Goal: Information Seeking & Learning: Learn about a topic

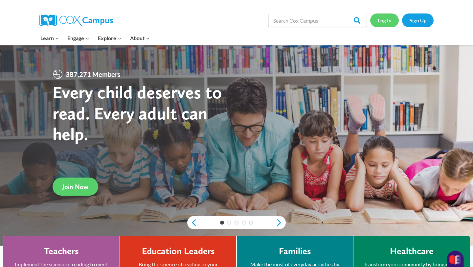
click at [386, 24] on link "Log In" at bounding box center [384, 19] width 29 height 13
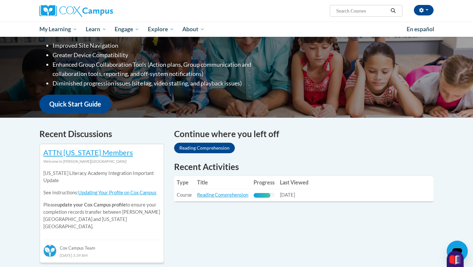
scroll to position [118, 0]
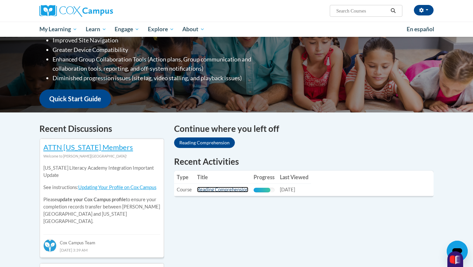
click at [232, 190] on link "Reading Comprehension" at bounding box center [222, 190] width 51 height 6
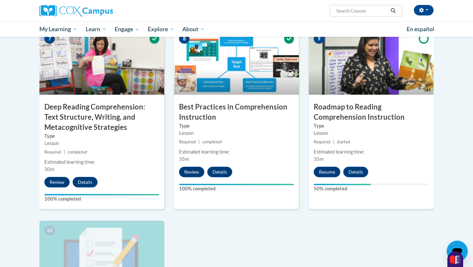
scroll to position [506, 0]
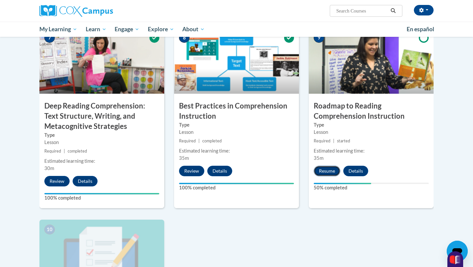
click at [325, 171] on button "Resume" at bounding box center [327, 171] width 27 height 11
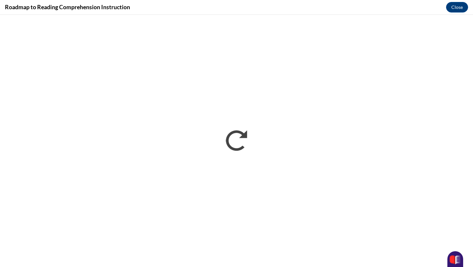
scroll to position [0, 0]
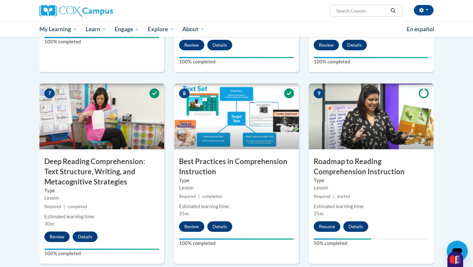
scroll to position [474, 0]
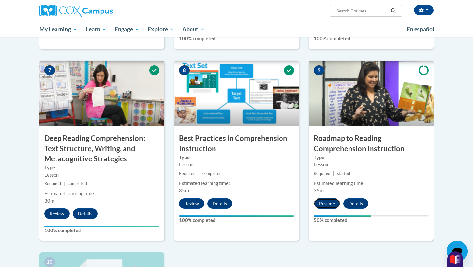
click at [326, 204] on button "Resume" at bounding box center [327, 203] width 27 height 11
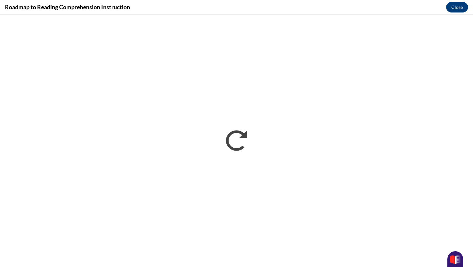
scroll to position [0, 0]
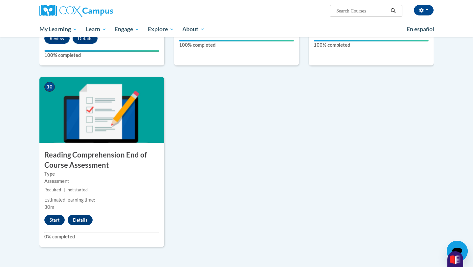
scroll to position [657, 0]
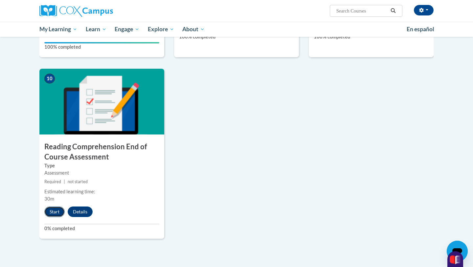
click at [53, 209] on button "Start" at bounding box center [54, 211] width 20 height 11
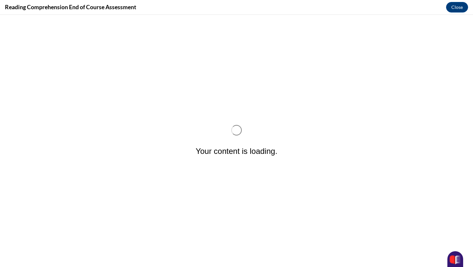
scroll to position [0, 0]
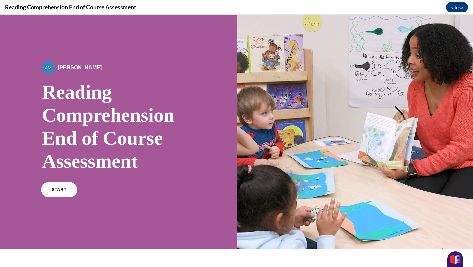
click at [60, 188] on span "START" at bounding box center [59, 189] width 15 height 5
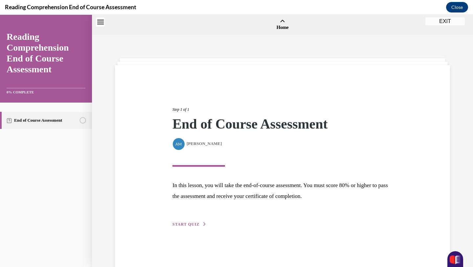
scroll to position [20, 0]
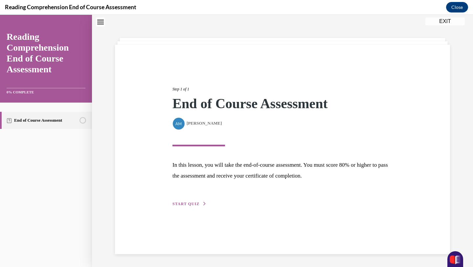
click at [187, 203] on span "START QUIZ" at bounding box center [185, 203] width 27 height 5
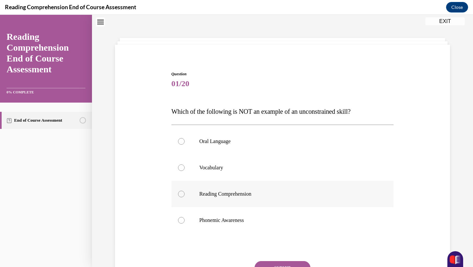
click at [180, 195] on div at bounding box center [181, 194] width 7 height 7
click at [180, 195] on input "Reading Comprehension" at bounding box center [181, 194] width 7 height 7
radio input "true"
click at [181, 195] on div at bounding box center [181, 194] width 7 height 7
click at [181, 195] on input "Reading Comprehension" at bounding box center [181, 194] width 7 height 7
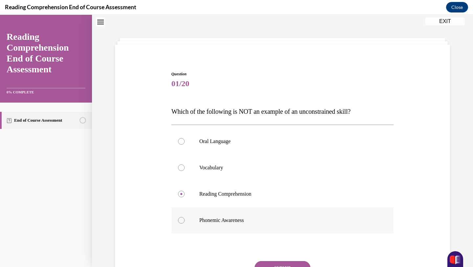
click at [183, 220] on div at bounding box center [181, 220] width 7 height 7
click at [183, 220] on input "Phonemic Awareness" at bounding box center [181, 220] width 7 height 7
radio input "true"
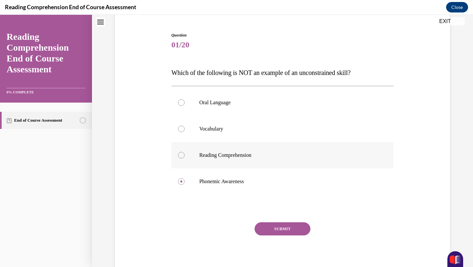
scroll to position [81, 0]
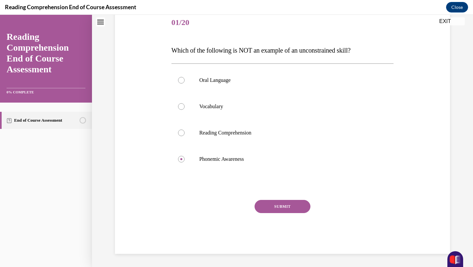
click at [285, 206] on button "SUBMIT" at bounding box center [283, 206] width 56 height 13
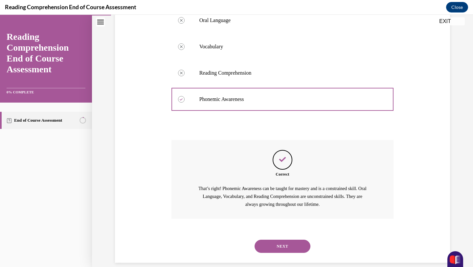
scroll to position [150, 0]
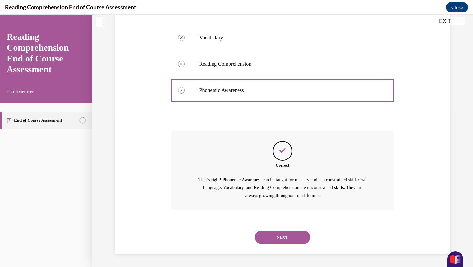
click at [285, 236] on button "NEXT" at bounding box center [283, 237] width 56 height 13
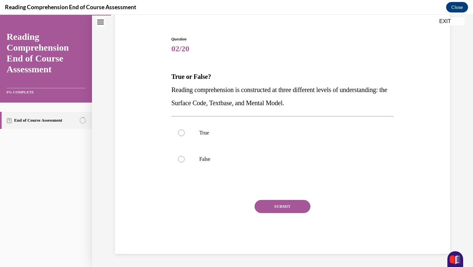
scroll to position [55, 0]
click at [183, 132] on div at bounding box center [181, 132] width 7 height 7
click at [183, 132] on input "True" at bounding box center [181, 132] width 7 height 7
radio input "true"
click at [286, 206] on button "SUBMIT" at bounding box center [283, 206] width 56 height 13
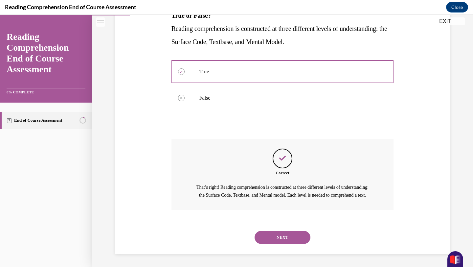
scroll to position [124, 0]
click at [284, 236] on button "NEXT" at bounding box center [283, 237] width 56 height 13
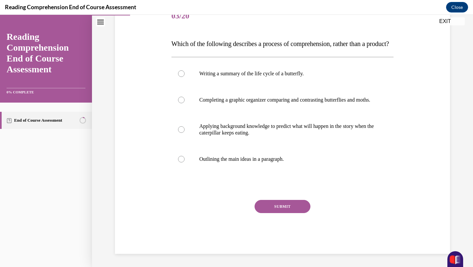
scroll to position [99, 0]
click at [183, 133] on div at bounding box center [181, 129] width 7 height 7
click at [183, 133] on input "Applying background knowledge to predict what will happen in the story when the…" at bounding box center [181, 129] width 7 height 7
radio input "true"
click at [286, 213] on button "SUBMIT" at bounding box center [283, 206] width 56 height 13
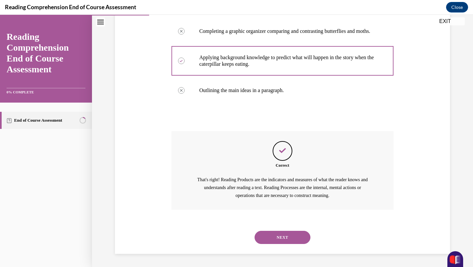
scroll to position [176, 0]
click at [284, 235] on button "NEXT" at bounding box center [283, 237] width 56 height 13
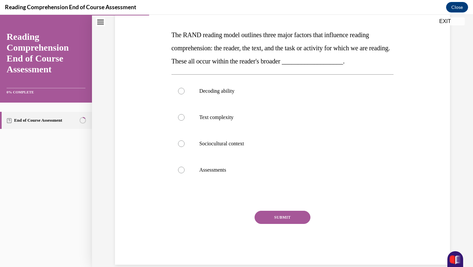
scroll to position [94, 0]
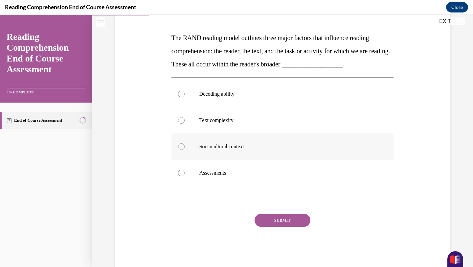
click at [183, 147] on div at bounding box center [181, 146] width 7 height 7
click at [183, 147] on input "Sociocultural context" at bounding box center [181, 146] width 7 height 7
radio input "true"
click at [283, 222] on button "SUBMIT" at bounding box center [283, 219] width 56 height 13
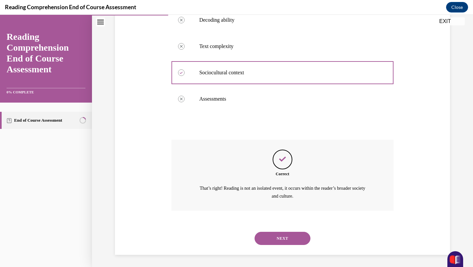
scroll to position [168, 0]
click at [285, 239] on button "NEXT" at bounding box center [283, 237] width 56 height 13
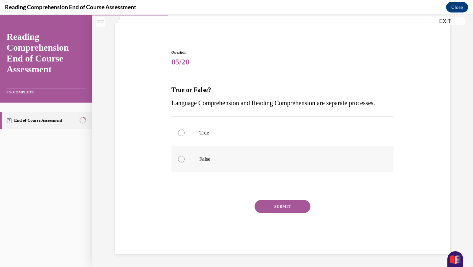
click at [181, 160] on div at bounding box center [181, 159] width 7 height 7
click at [181, 160] on input "False" at bounding box center [181, 159] width 7 height 7
radio input "true"
click at [275, 205] on button "SUBMIT" at bounding box center [283, 206] width 56 height 13
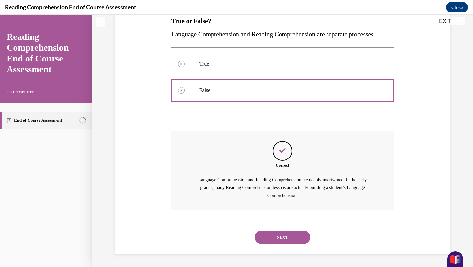
scroll to position [124, 0]
click at [283, 237] on button "NEXT" at bounding box center [283, 237] width 56 height 13
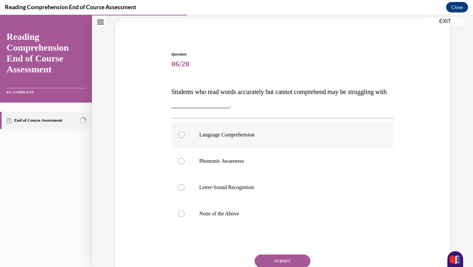
scroll to position [43, 0]
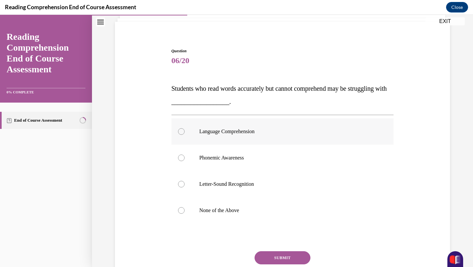
click at [181, 131] on div at bounding box center [181, 131] width 7 height 7
click at [181, 131] on input "Language Comprehension" at bounding box center [181, 131] width 7 height 7
radio input "true"
click at [290, 257] on button "SUBMIT" at bounding box center [283, 257] width 56 height 13
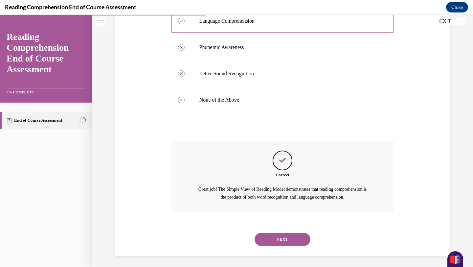
scroll to position [155, 0]
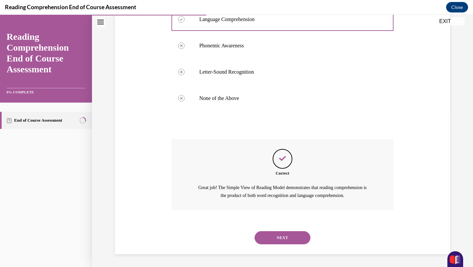
click at [289, 236] on button "NEXT" at bounding box center [283, 237] width 56 height 13
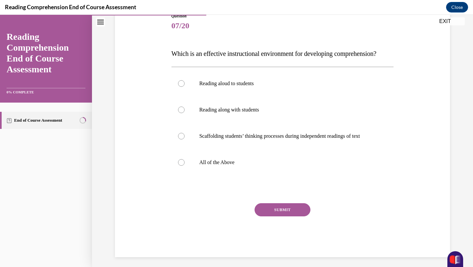
scroll to position [79, 0]
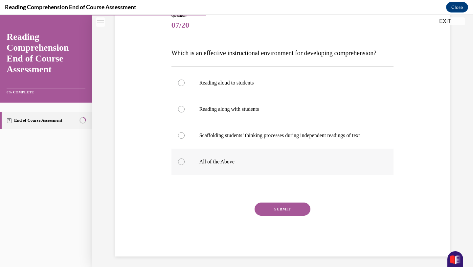
click at [183, 165] on div at bounding box center [181, 161] width 7 height 7
click at [183, 165] on input "All of the Above" at bounding box center [181, 161] width 7 height 7
radio input "true"
click at [274, 215] on button "SUBMIT" at bounding box center [283, 208] width 56 height 13
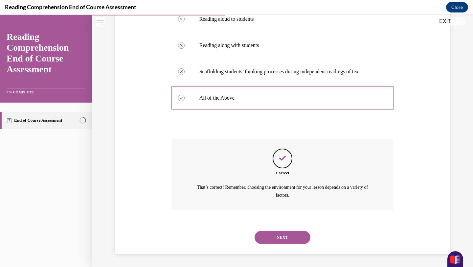
scroll to position [155, 0]
click at [281, 236] on button "NEXT" at bounding box center [283, 237] width 56 height 13
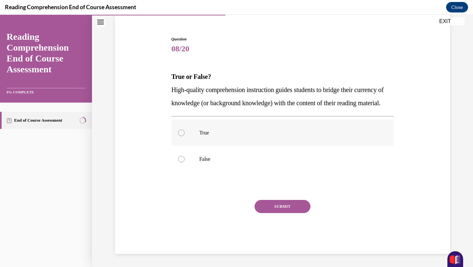
click at [181, 134] on div at bounding box center [181, 132] width 7 height 7
click at [181, 134] on input "True" at bounding box center [181, 132] width 7 height 7
radio input "true"
click at [269, 204] on button "SUBMIT" at bounding box center [283, 206] width 56 height 13
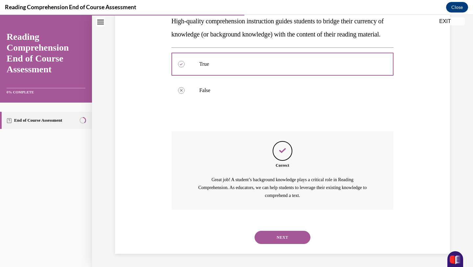
scroll to position [137, 0]
click at [282, 236] on button "NEXT" at bounding box center [283, 237] width 56 height 13
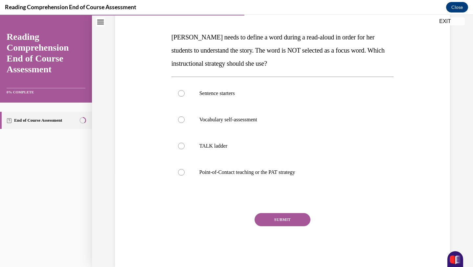
scroll to position [96, 0]
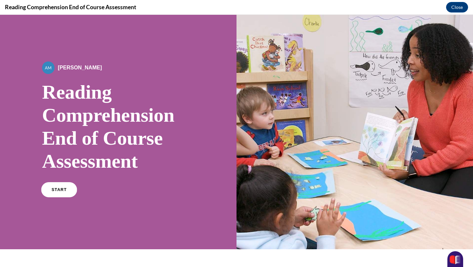
click at [68, 189] on link "START" at bounding box center [59, 189] width 36 height 15
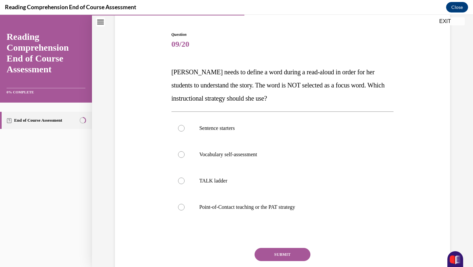
scroll to position [60, 0]
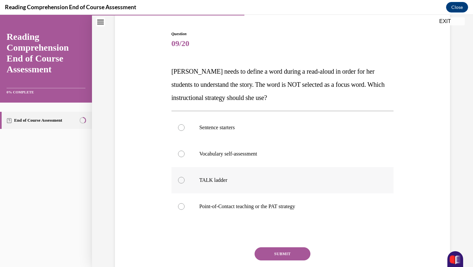
click at [181, 180] on div at bounding box center [181, 180] width 7 height 7
click at [181, 180] on input "TALK ladder" at bounding box center [181, 180] width 7 height 7
radio input "true"
click at [302, 256] on button "SUBMIT" at bounding box center [283, 253] width 56 height 13
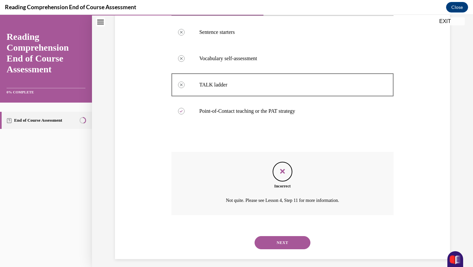
scroll to position [161, 0]
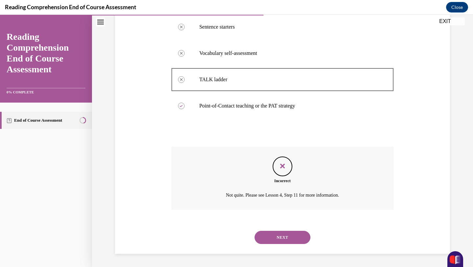
click at [283, 237] on button "NEXT" at bounding box center [283, 237] width 56 height 13
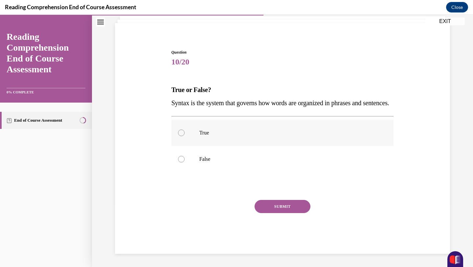
click at [182, 133] on div at bounding box center [181, 132] width 7 height 7
click at [182, 133] on input "True" at bounding box center [181, 132] width 7 height 7
radio input "true"
click at [274, 206] on button "SUBMIT" at bounding box center [283, 206] width 56 height 13
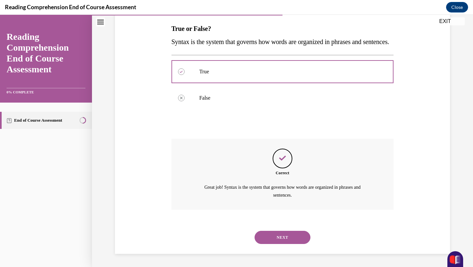
scroll to position [116, 0]
click at [284, 237] on button "NEXT" at bounding box center [283, 237] width 56 height 13
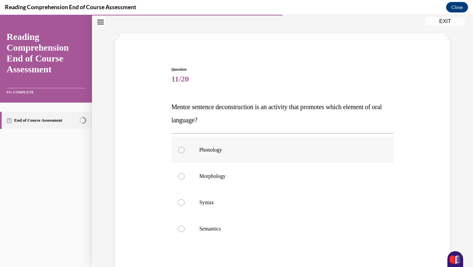
scroll to position [26, 0]
click at [180, 228] on div at bounding box center [181, 228] width 7 height 7
click at [180, 228] on input "Semantics" at bounding box center [181, 228] width 7 height 7
radio input "true"
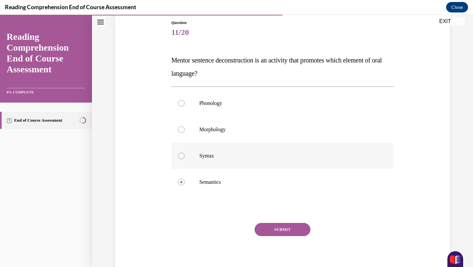
scroll to position [68, 0]
